Goal: Information Seeking & Learning: Learn about a topic

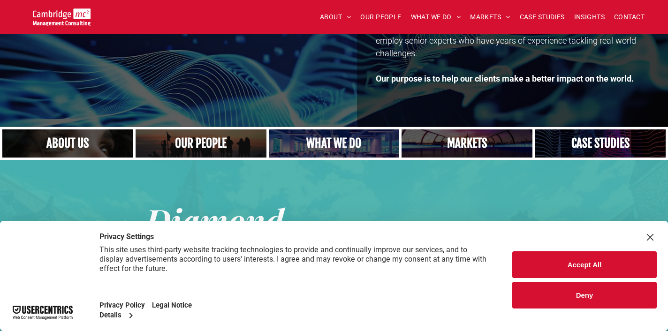
scroll to position [198, 0]
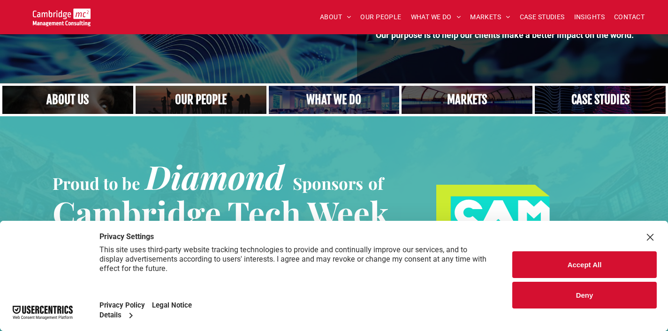
click at [553, 262] on button "Accept All" at bounding box center [584, 264] width 144 height 27
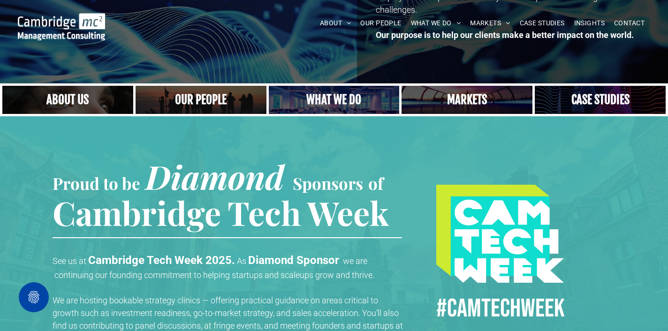
click at [205, 102] on link "A crowd in silhouette at sunset, on a rise or lookout point" at bounding box center [200, 100] width 139 height 30
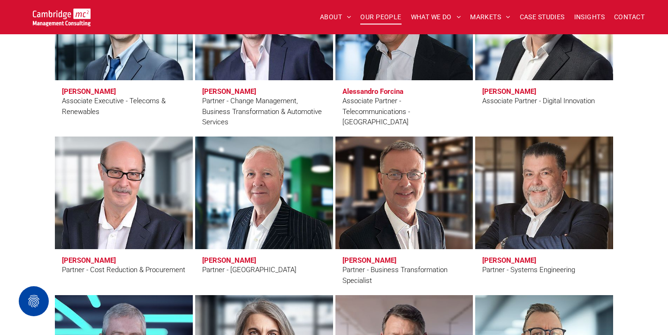
scroll to position [1386, 0]
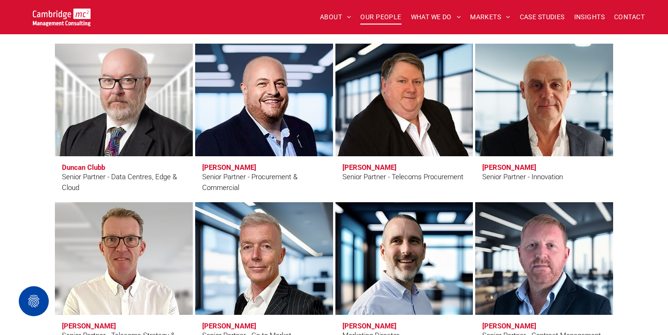
click at [97, 165] on h3 "Duncan Clubb" at bounding box center [83, 167] width 43 height 8
click at [100, 144] on link "Duncan Clubb" at bounding box center [124, 99] width 146 height 119
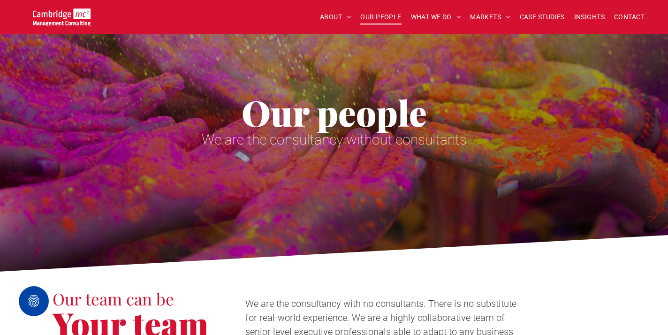
scroll to position [0, 0]
